Goal: Information Seeking & Learning: Learn about a topic

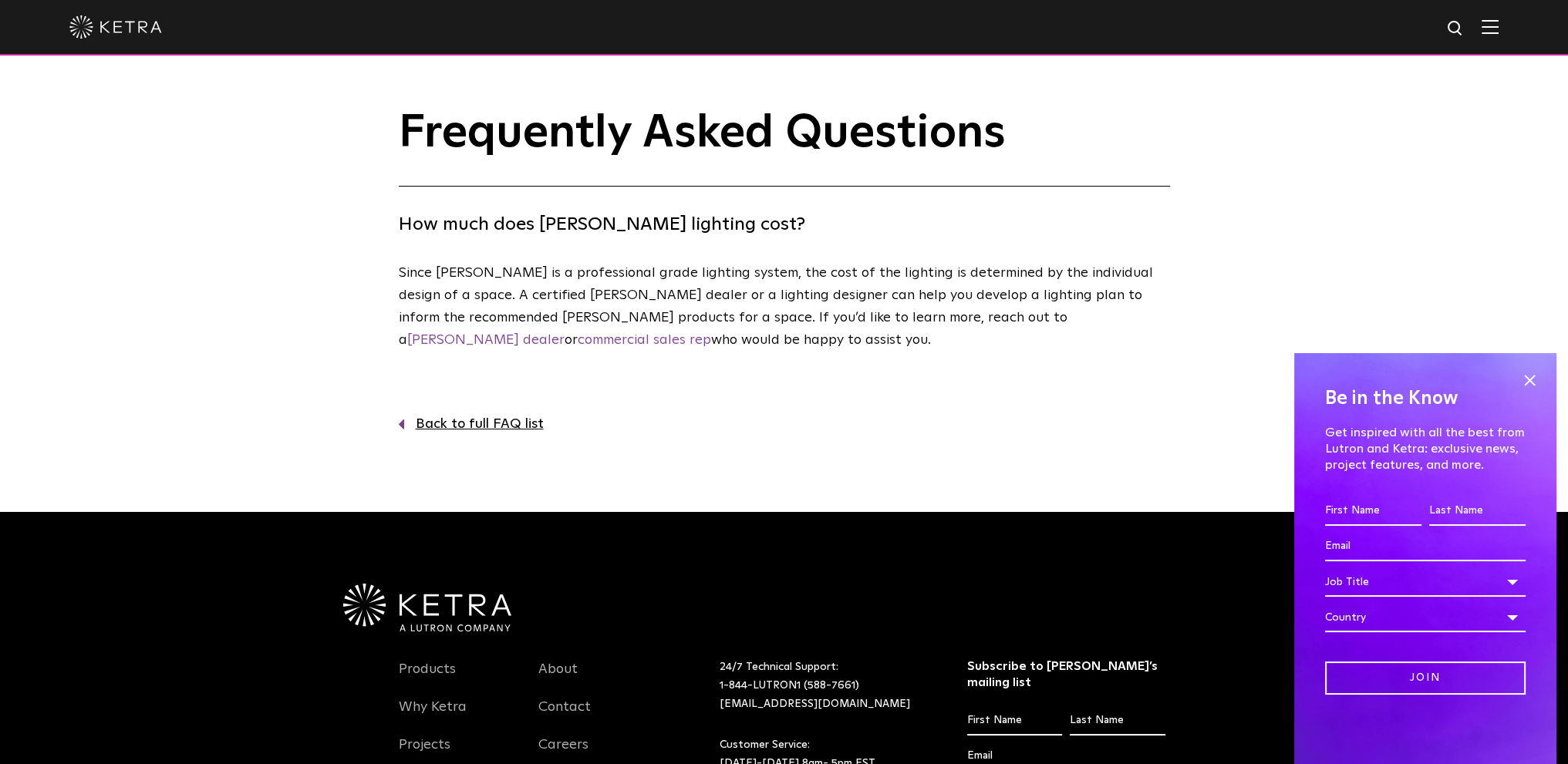
click at [1499, 27] on img at bounding box center [1490, 26] width 17 height 15
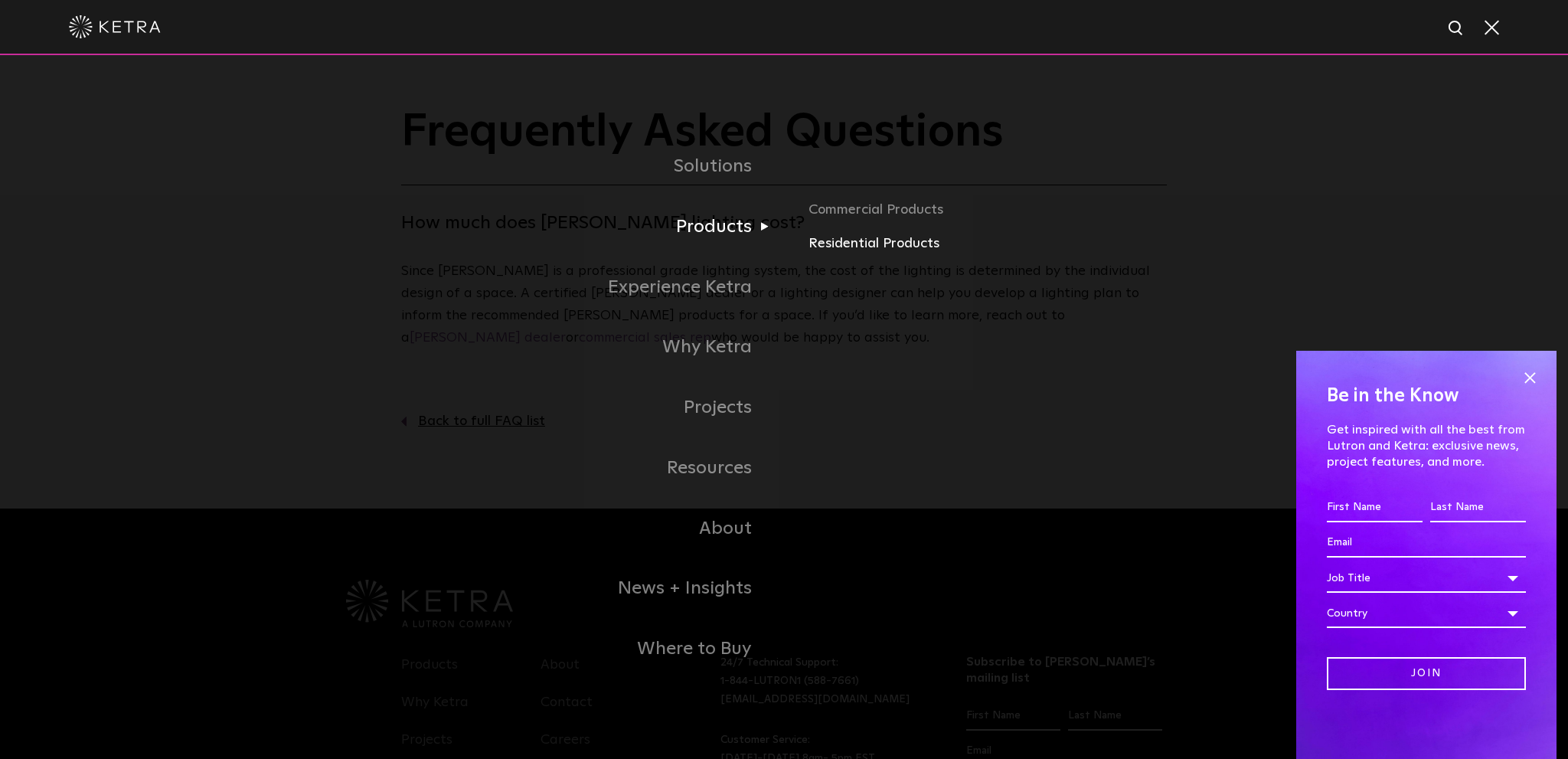
click at [893, 247] on link "Residential Products" at bounding box center [988, 244] width 359 height 22
